Goal: Use online tool/utility: Utilize a website feature to perform a specific function

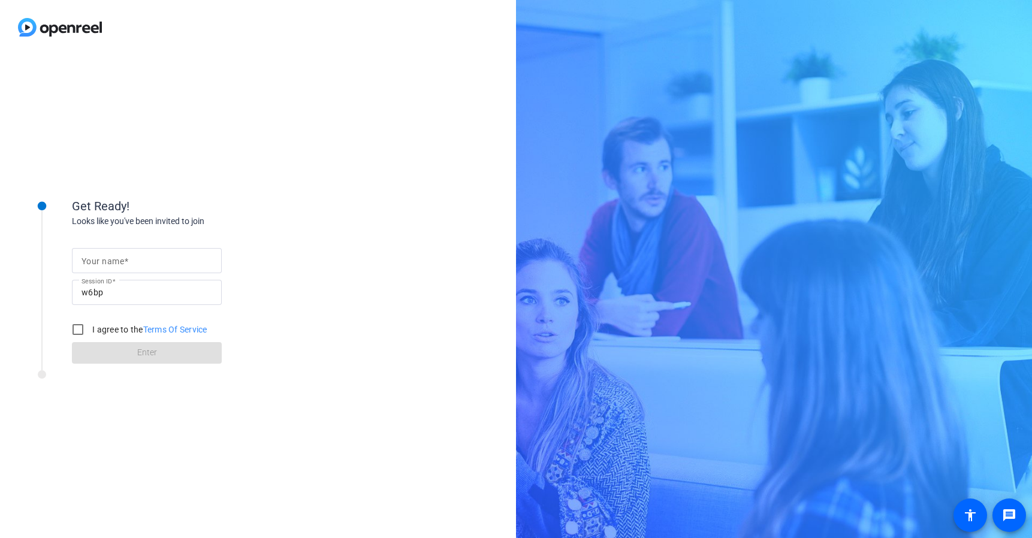
click at [143, 261] on input "Your name" at bounding box center [147, 261] width 131 height 14
type input "[PERSON_NAME]"
click at [73, 328] on input "I agree to the Terms Of Service" at bounding box center [78, 330] width 24 height 24
checkbox input "true"
click at [104, 354] on span at bounding box center [147, 353] width 150 height 29
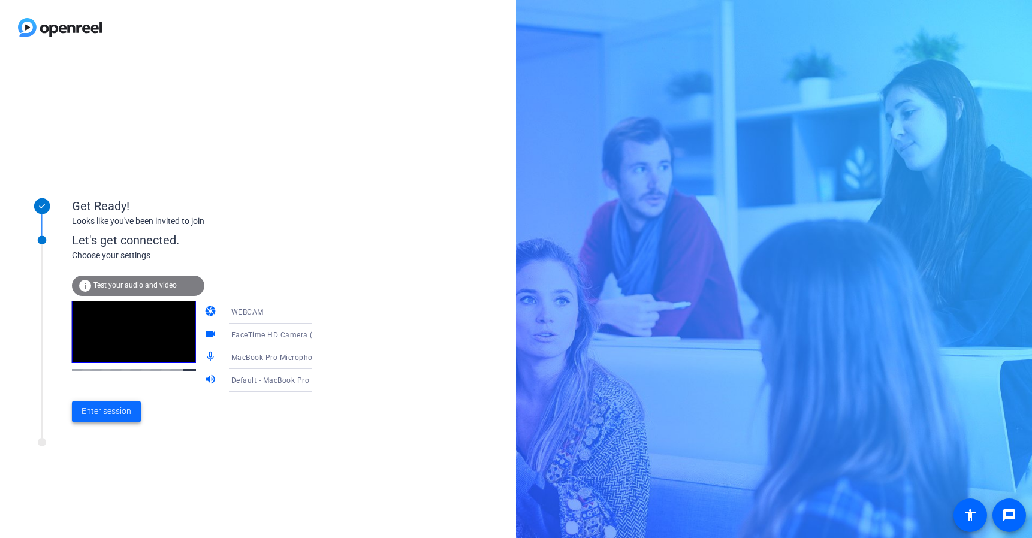
click at [111, 418] on span at bounding box center [106, 411] width 69 height 29
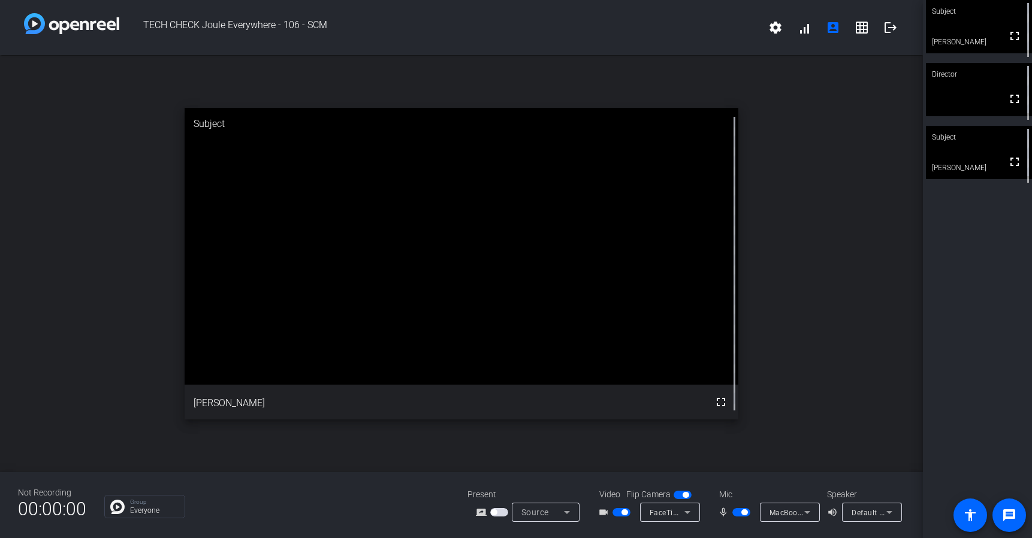
click at [842, 493] on div "Speaker" at bounding box center [863, 494] width 72 height 13
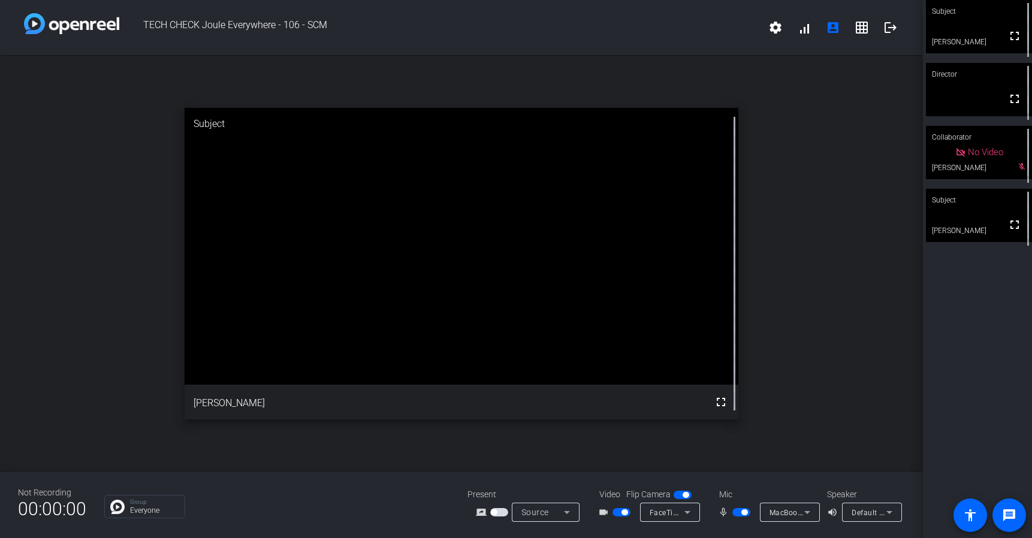
click at [741, 514] on span "button" at bounding box center [744, 512] width 6 height 6
click at [741, 514] on span "button" at bounding box center [741, 512] width 18 height 8
click at [833, 512] on mat-icon "volume_up" at bounding box center [834, 512] width 14 height 14
click at [891, 511] on icon at bounding box center [889, 512] width 14 height 14
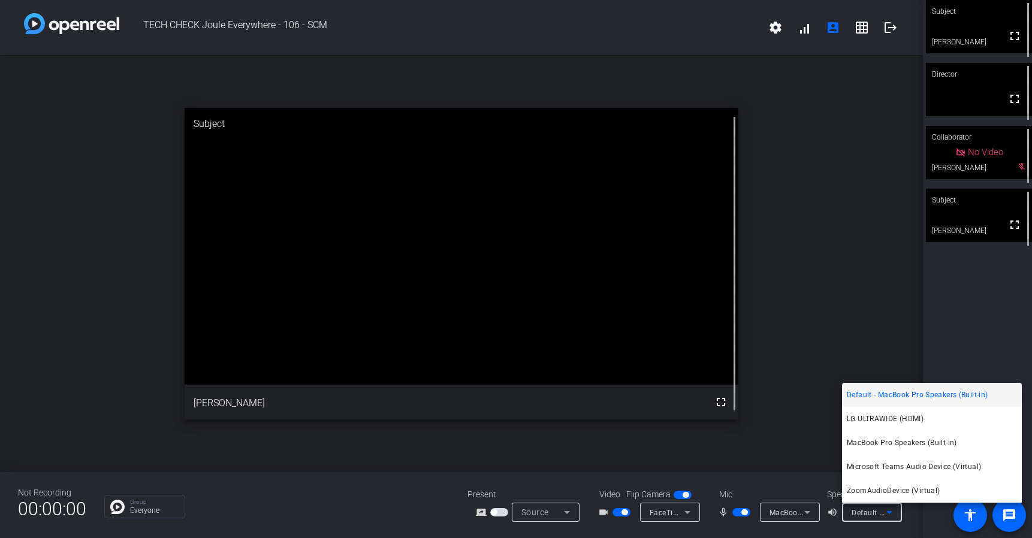
click at [897, 393] on span "Default - MacBook Pro Speakers (Built-in)" at bounding box center [917, 395] width 141 height 14
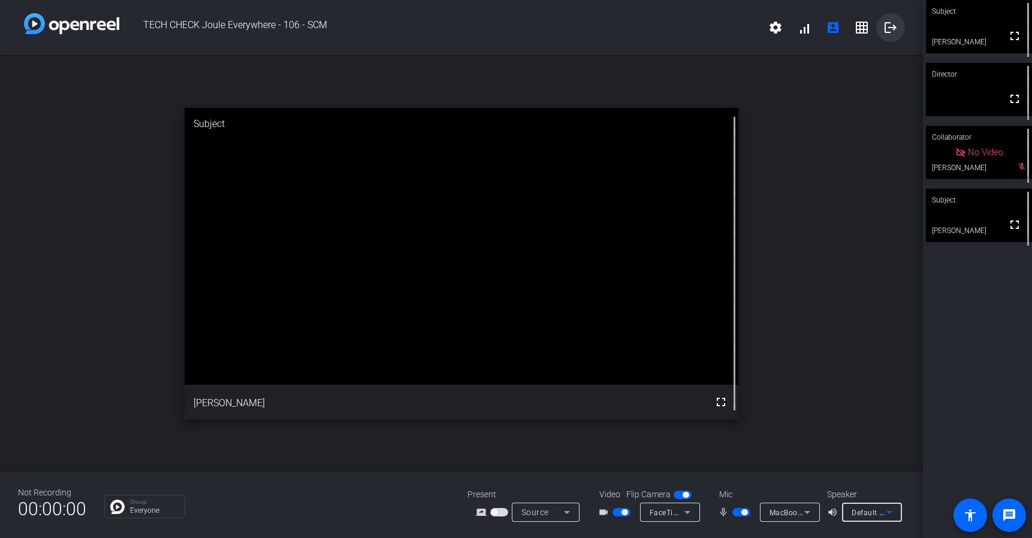
click at [892, 27] on mat-icon "logout" at bounding box center [890, 27] width 14 height 14
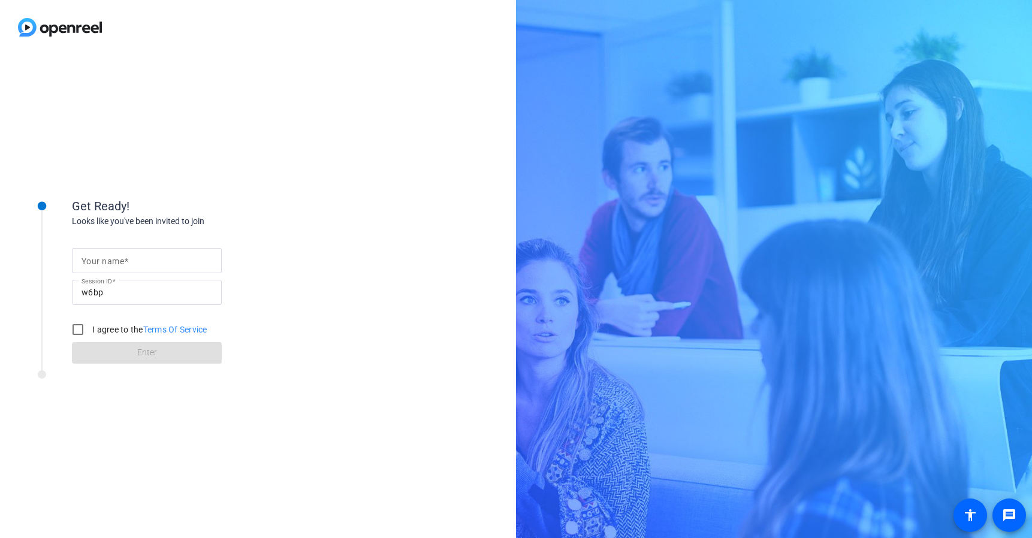
click at [131, 260] on input "Your name" at bounding box center [147, 261] width 131 height 14
type input "[PERSON_NAME]"
click at [74, 330] on input "I agree to the Terms Of Service" at bounding box center [78, 330] width 24 height 24
checkbox input "true"
click at [119, 354] on span at bounding box center [147, 353] width 150 height 29
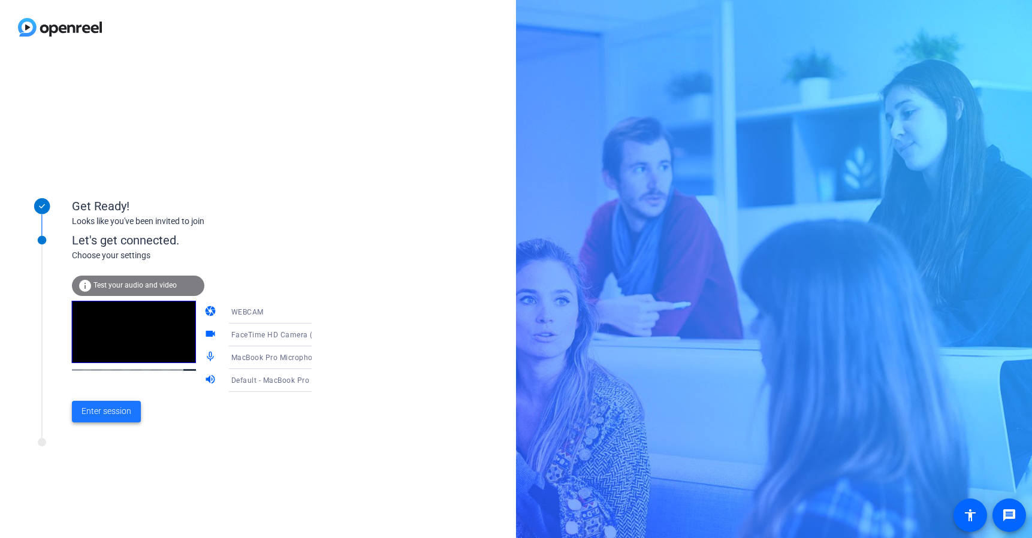
click at [117, 409] on span "Enter session" at bounding box center [107, 411] width 50 height 13
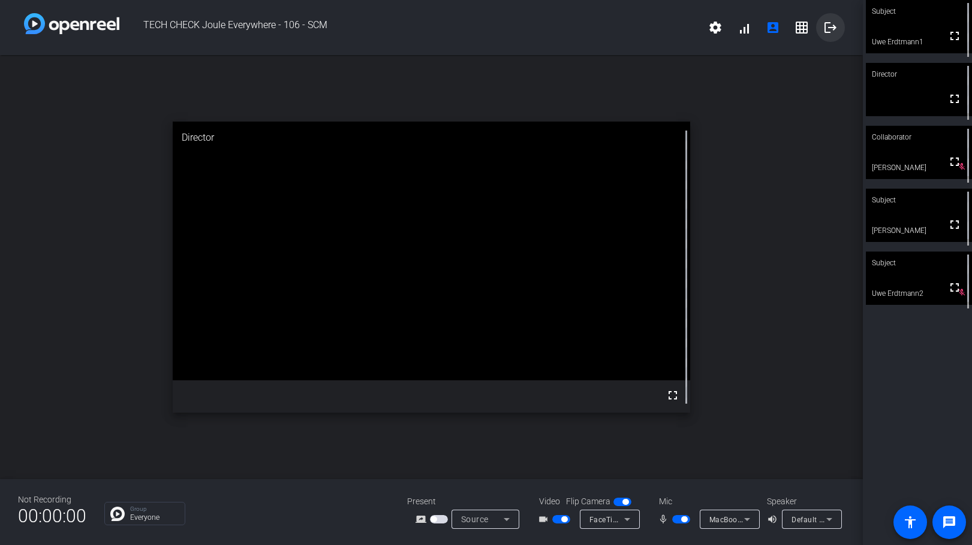
click at [826, 28] on mat-icon "logout" at bounding box center [830, 27] width 14 height 14
